Goal: Navigation & Orientation: Find specific page/section

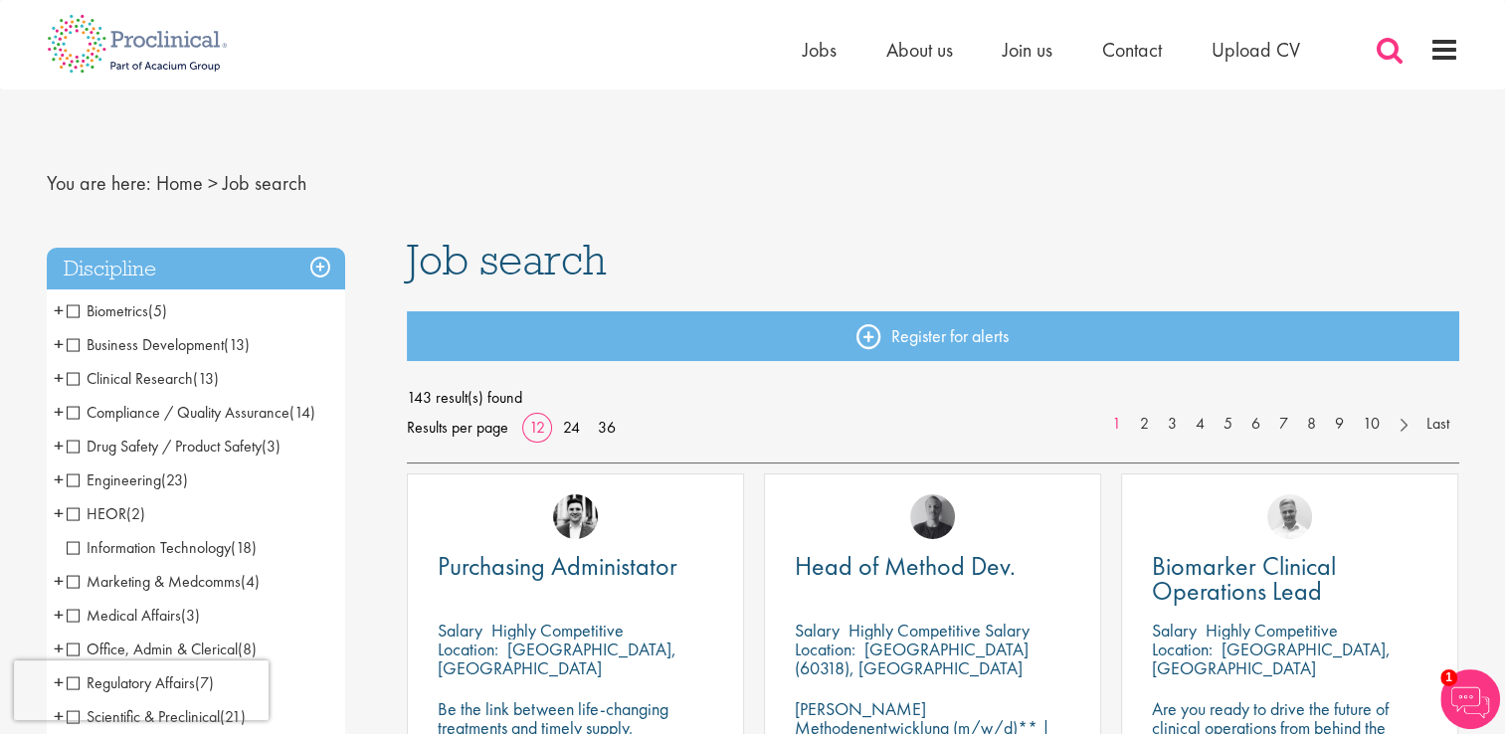
click at [1389, 49] on span at bounding box center [1390, 50] width 30 height 30
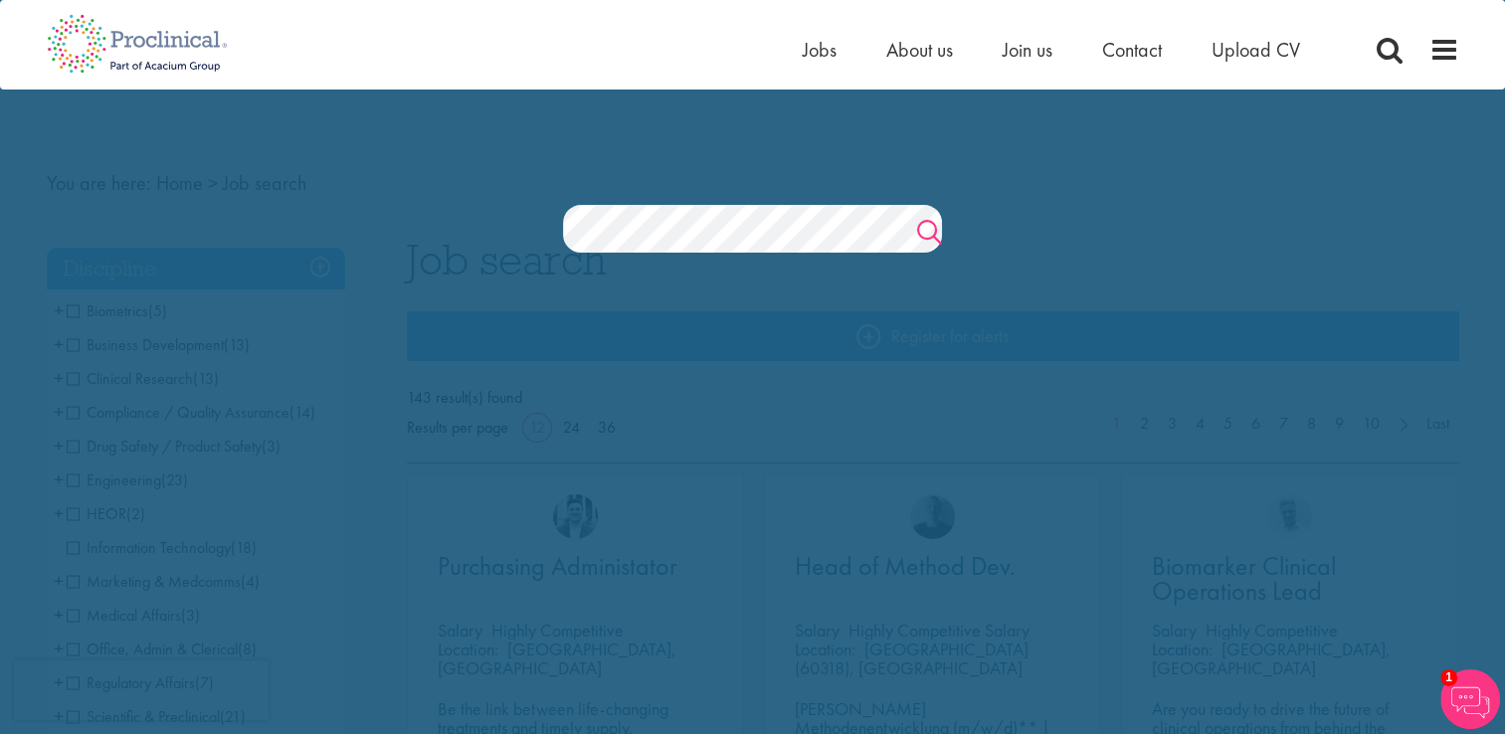
click at [919, 226] on link "Search" at bounding box center [929, 235] width 25 height 40
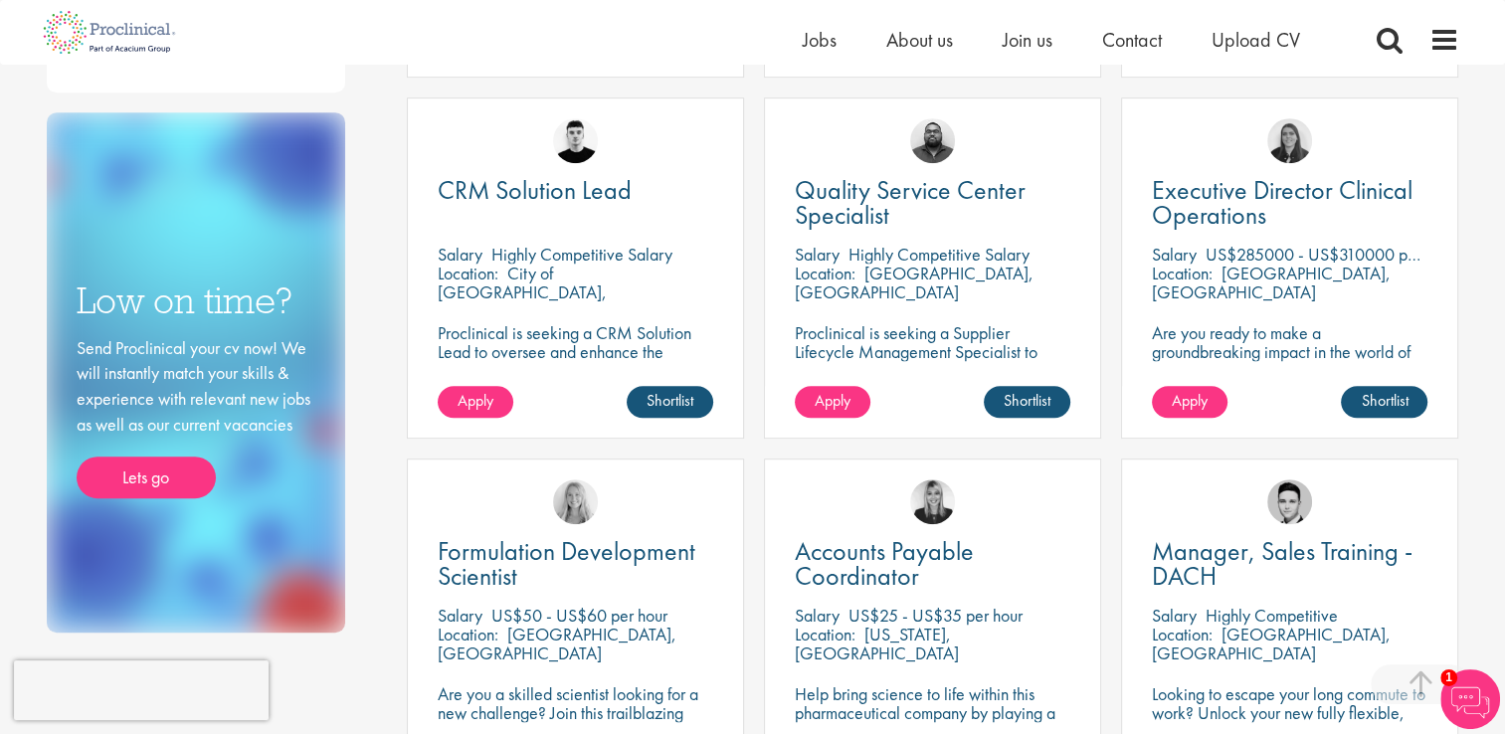
scroll to position [1094, 0]
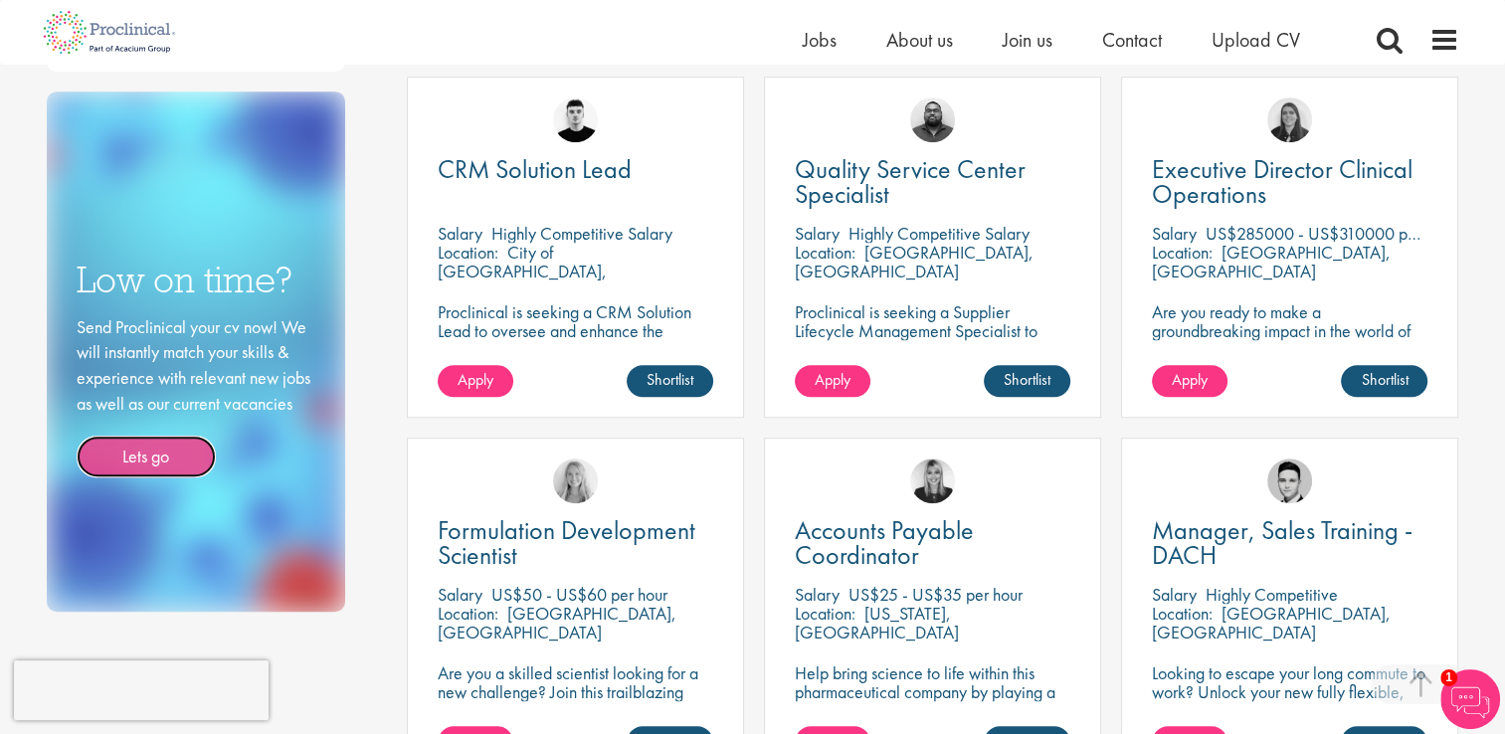
click at [159, 454] on link "Lets go" at bounding box center [146, 457] width 139 height 42
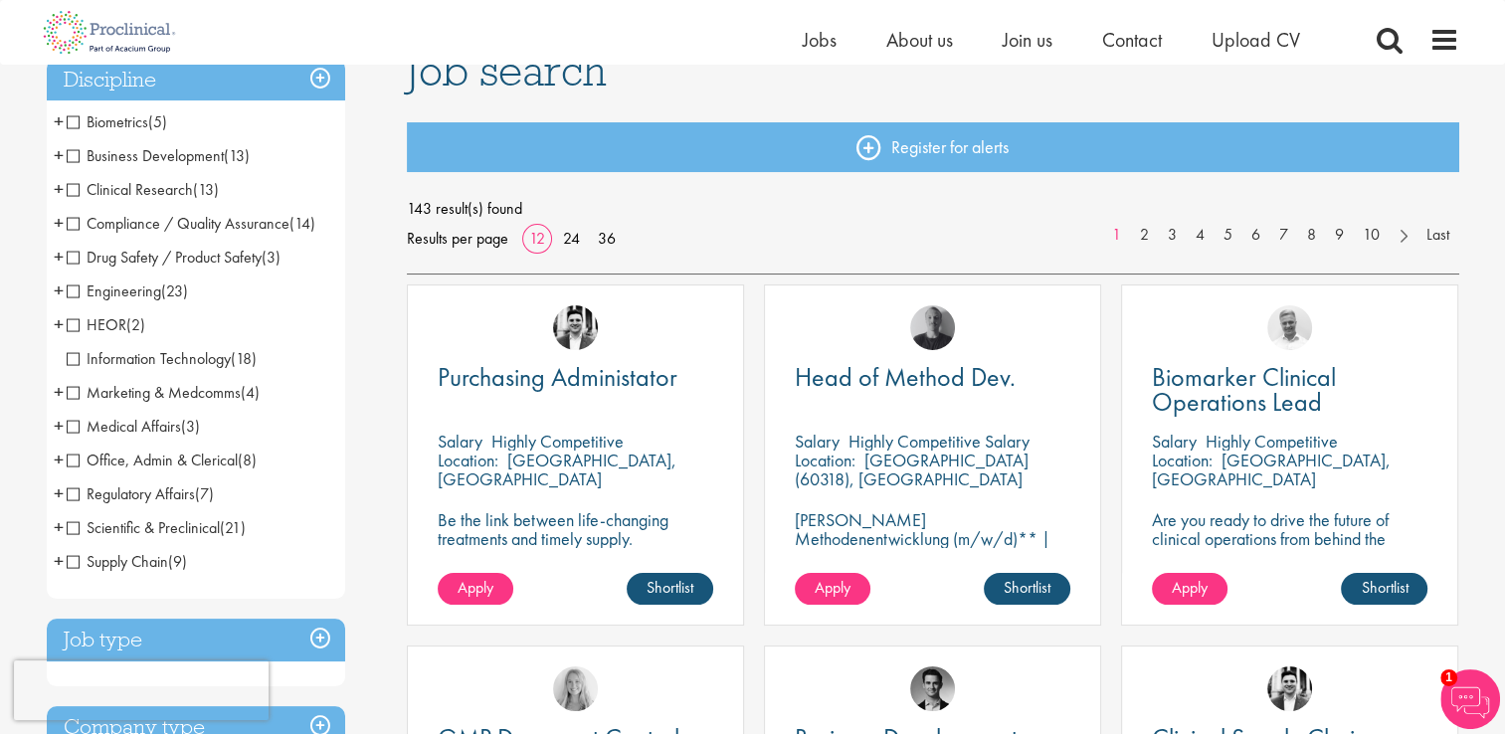
scroll to position [99, 0]
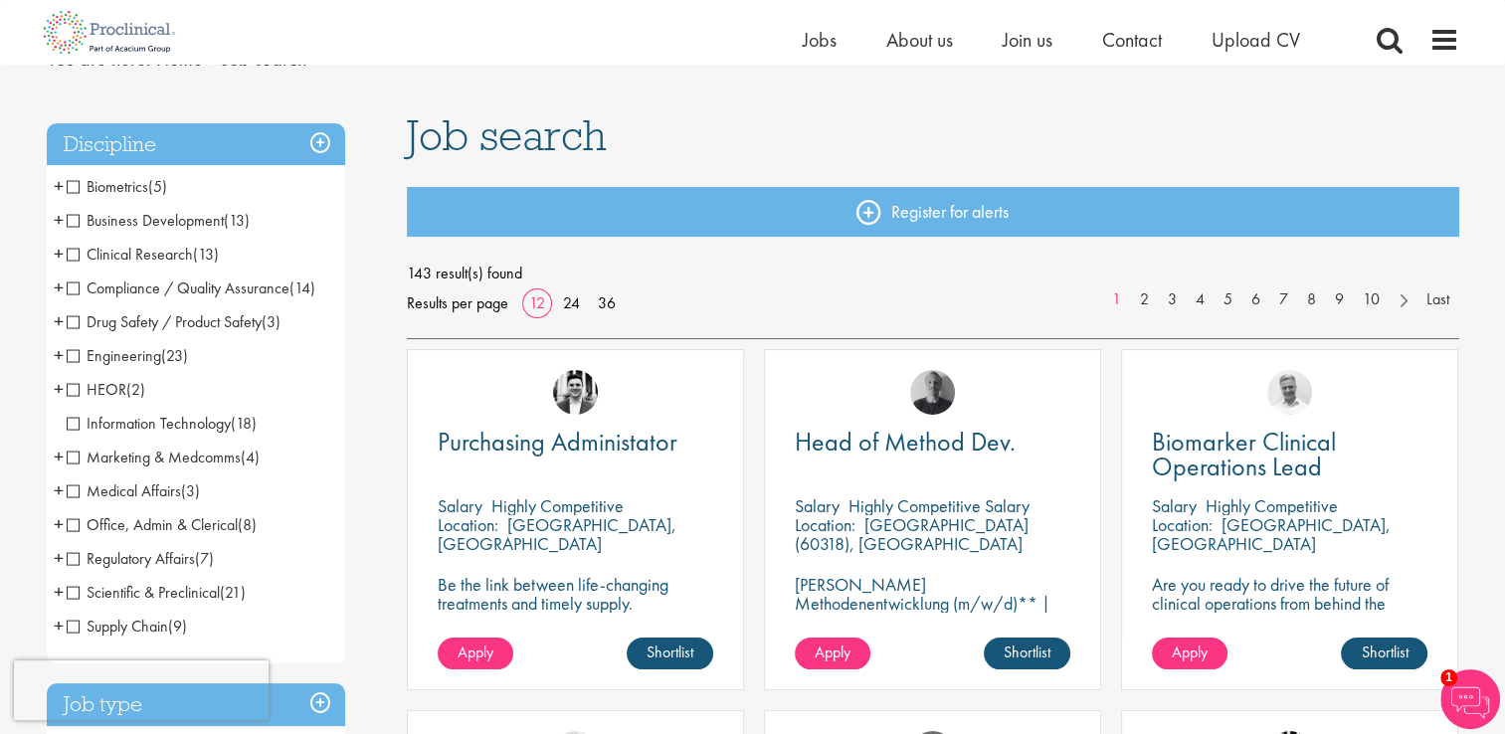
click at [72, 219] on span "Business Development" at bounding box center [145, 220] width 157 height 21
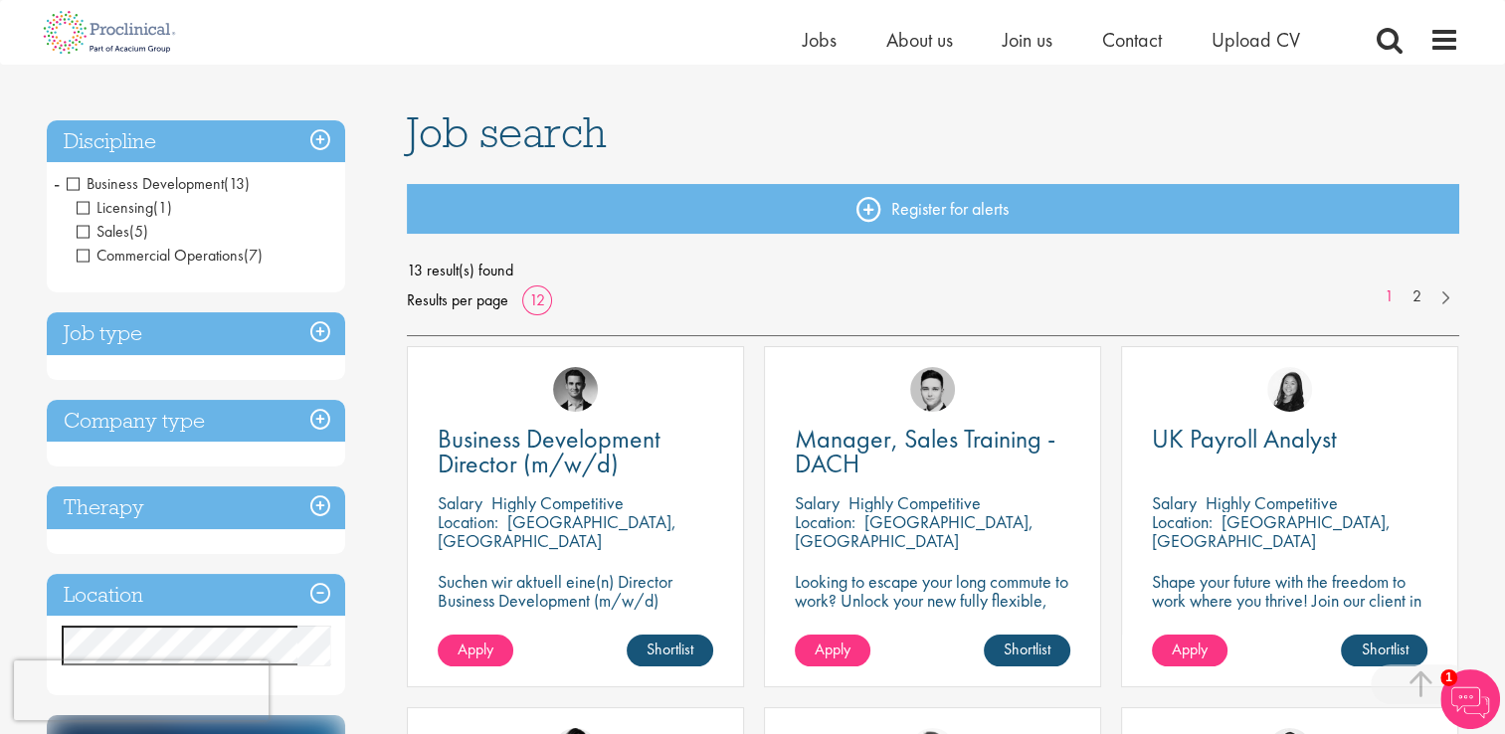
scroll to position [99, 0]
